Goal: Task Accomplishment & Management: Manage account settings

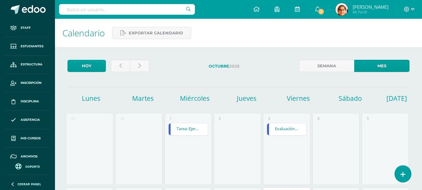
click at [92, 9] on input "text" at bounding box center [127, 9] width 136 height 11
type input "d"
click at [29, 65] on span "Estructura" at bounding box center [32, 64] width 22 height 5
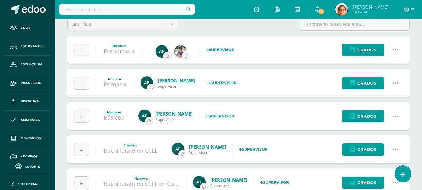
scroll to position [94, 0]
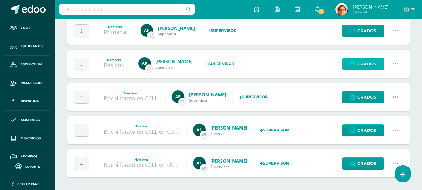
click at [373, 67] on span "Grados" at bounding box center [366, 64] width 19 height 12
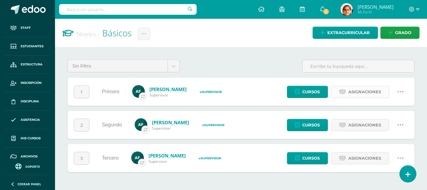
click at [369, 91] on span "Asignaciones" at bounding box center [364, 92] width 33 height 12
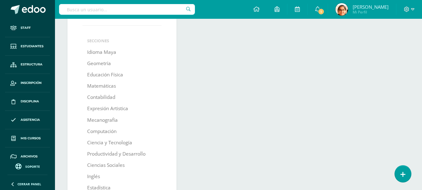
scroll to position [104, 0]
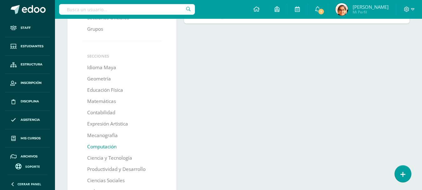
click at [110, 144] on link "Computación" at bounding box center [101, 146] width 29 height 11
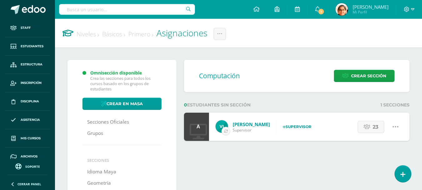
click at [283, 127] on strong "Supervisor" at bounding box center [297, 126] width 29 height 5
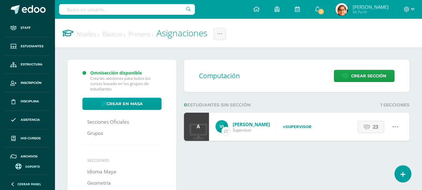
click at [227, 132] on button "button" at bounding box center [225, 131] width 9 height 9
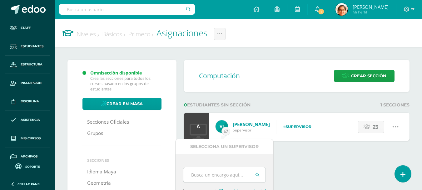
click at [228, 175] on input "text" at bounding box center [224, 174] width 82 height 15
type input "daniel"
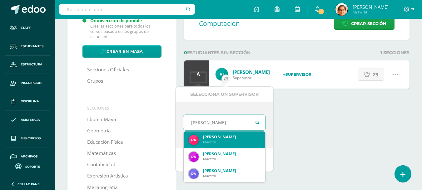
click at [241, 137] on div "Daniel Maldonado" at bounding box center [231, 137] width 57 height 6
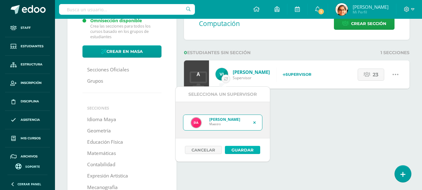
click at [249, 151] on button "Guardar" at bounding box center [242, 150] width 35 height 8
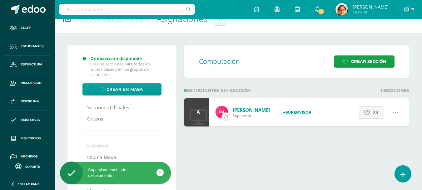
scroll to position [0, 0]
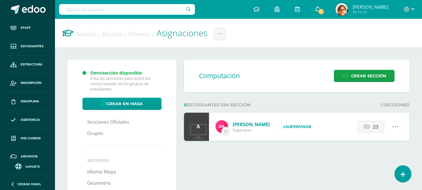
click at [328, 8] on link "1" at bounding box center [318, 9] width 20 height 19
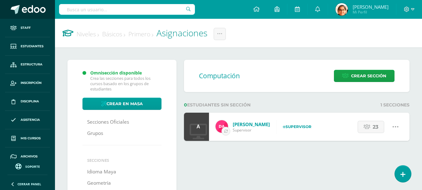
click at [47, 6] on link at bounding box center [27, 9] width 55 height 19
